Goal: Task Accomplishment & Management: Manage account settings

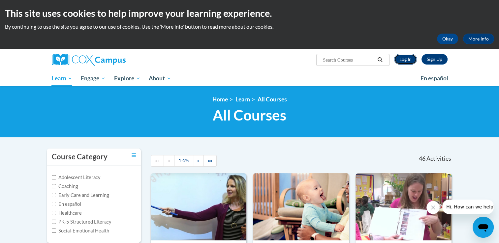
click at [412, 56] on link "Log In" at bounding box center [405, 59] width 23 height 11
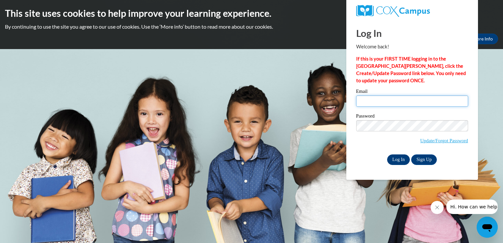
type input "Charondalanier@yahoo.com"
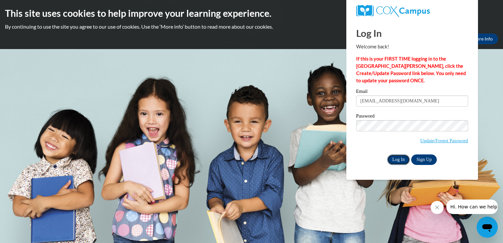
click at [398, 159] on input "Log In" at bounding box center [398, 160] width 23 height 11
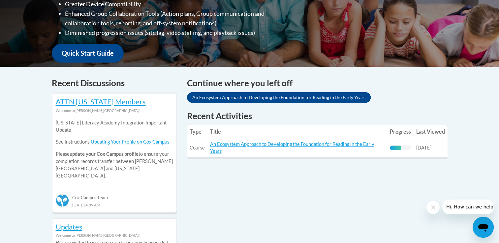
scroll to position [224, 0]
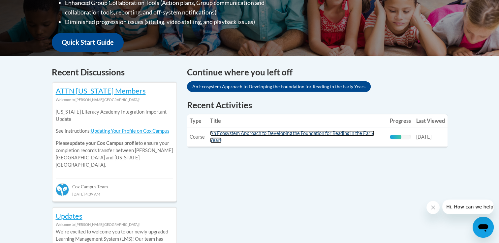
click at [326, 136] on link "An Ecosystem Approach to Developing the Foundation for Reading in the Early Yea…" at bounding box center [292, 136] width 164 height 13
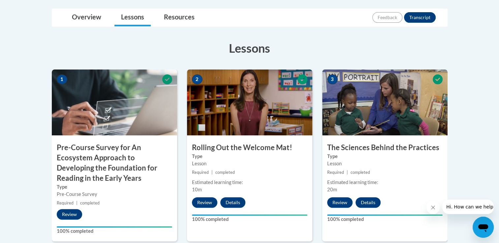
scroll to position [168, 0]
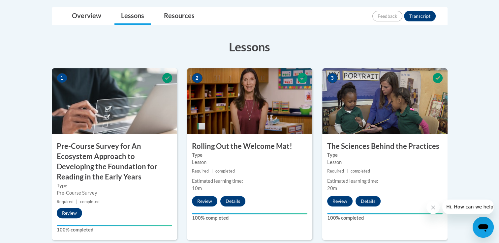
click at [310, 188] on div "Estimated learning time: 10m" at bounding box center [249, 185] width 125 height 14
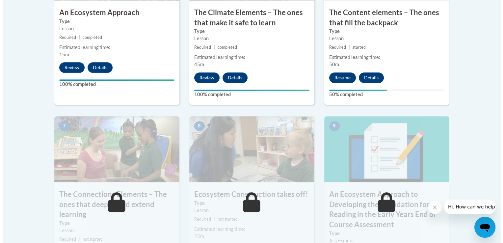
scroll to position [504, 0]
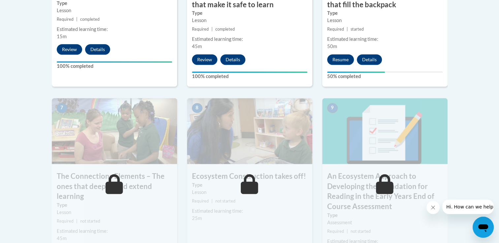
click at [436, 45] on div "Estimated learning time: 50m" at bounding box center [384, 43] width 125 height 14
click at [346, 64] on button "Resume" at bounding box center [340, 59] width 27 height 11
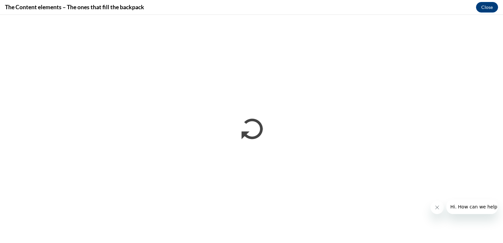
scroll to position [0, 0]
